Goal: Information Seeking & Learning: Find specific fact

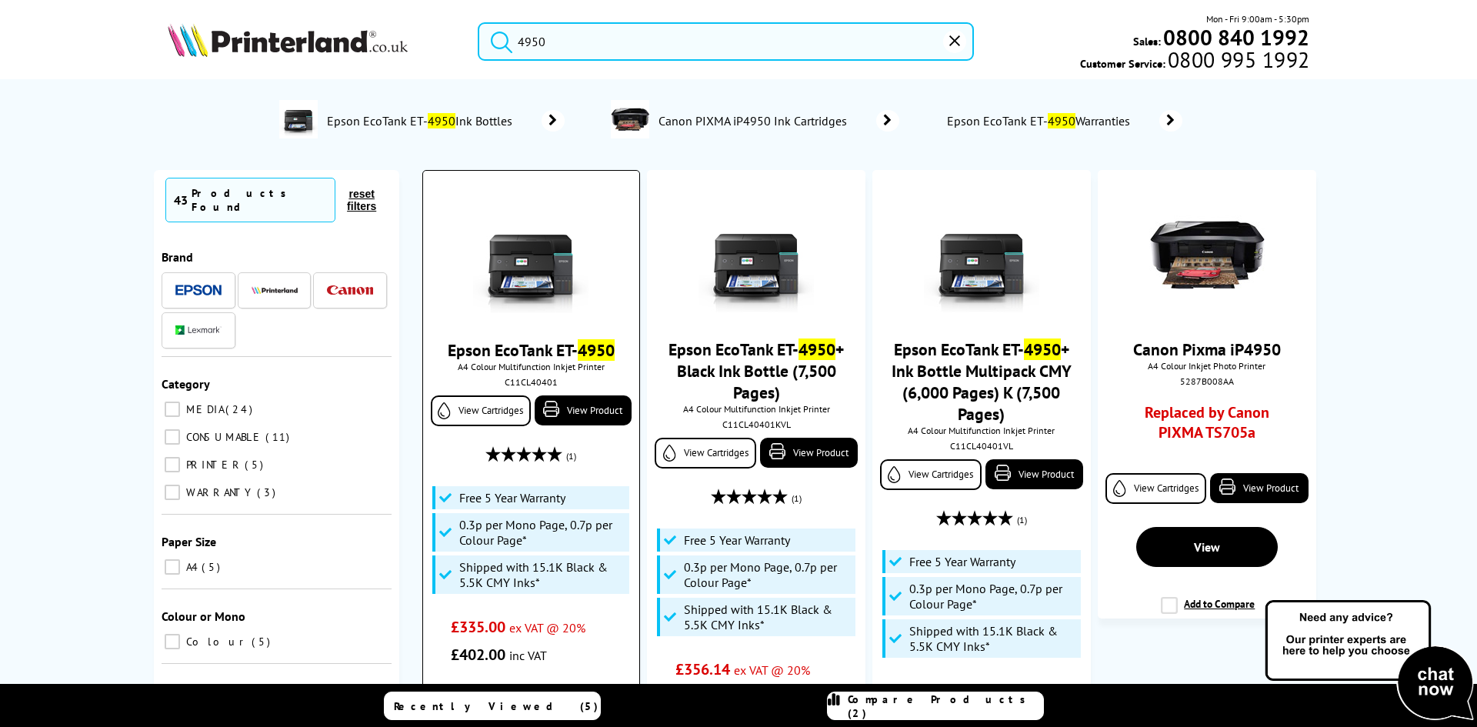
type input "4950"
click at [529, 249] on img at bounding box center [530, 255] width 115 height 115
